Goal: Information Seeking & Learning: Learn about a topic

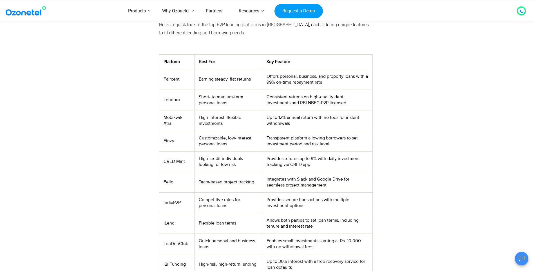
scroll to position [206, 0]
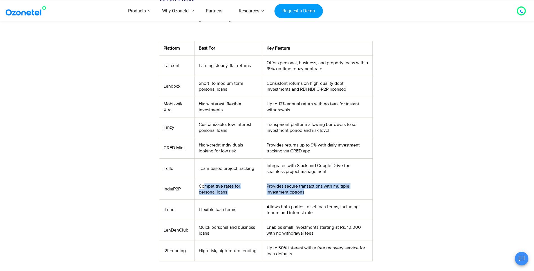
drag, startPoint x: 204, startPoint y: 184, endPoint x: 324, endPoint y: 195, distance: 120.0
click at [324, 195] on tr "IndiaP2P Competitive rates for personal loans Provides secure transactions with…" at bounding box center [265, 189] width 213 height 21
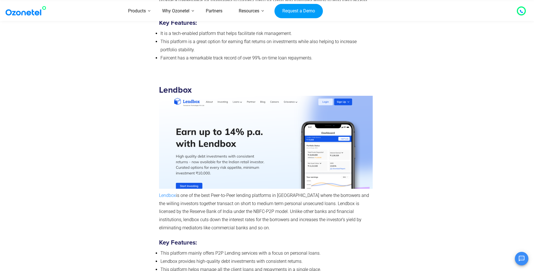
scroll to position [1275, 0]
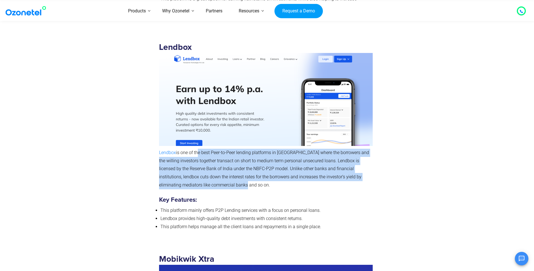
drag, startPoint x: 197, startPoint y: 151, endPoint x: 364, endPoint y: 186, distance: 170.7
click at [364, 186] on p "Lendbox is one of the best Peer-to-Peer lending platforms in [GEOGRAPHIC_DATA] …" at bounding box center [266, 169] width 214 height 41
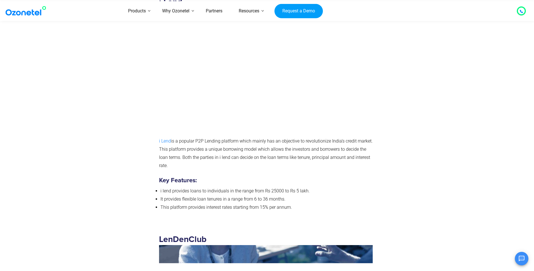
scroll to position [2720, 0]
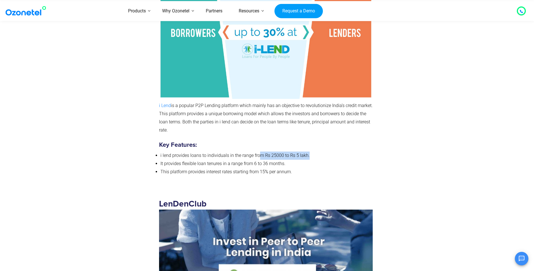
drag, startPoint x: 259, startPoint y: 151, endPoint x: 307, endPoint y: 151, distance: 48.7
click at [307, 151] on div "i Lend i Lend is a popular P2P Lending platform which mainly has an objective t…" at bounding box center [266, 68] width 214 height 214
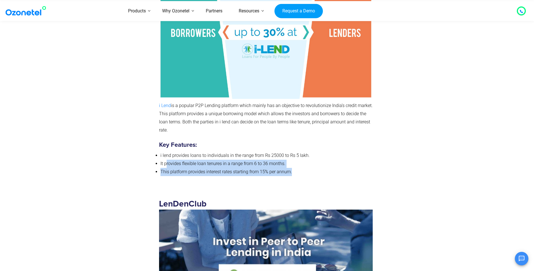
drag, startPoint x: 167, startPoint y: 163, endPoint x: 292, endPoint y: 175, distance: 126.4
click at [292, 175] on ul "i lend provides loans to individuals in the range from Rs 25000 to Rs 5 lakh. I…" at bounding box center [266, 163] width 214 height 24
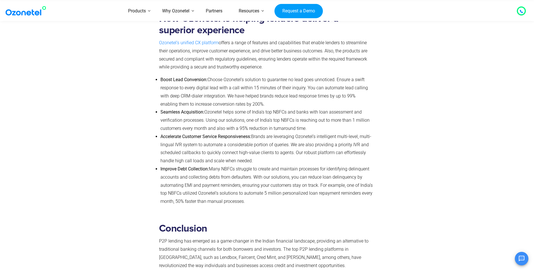
scroll to position [3357, 0]
